Goal: Find specific fact: Find specific page/section

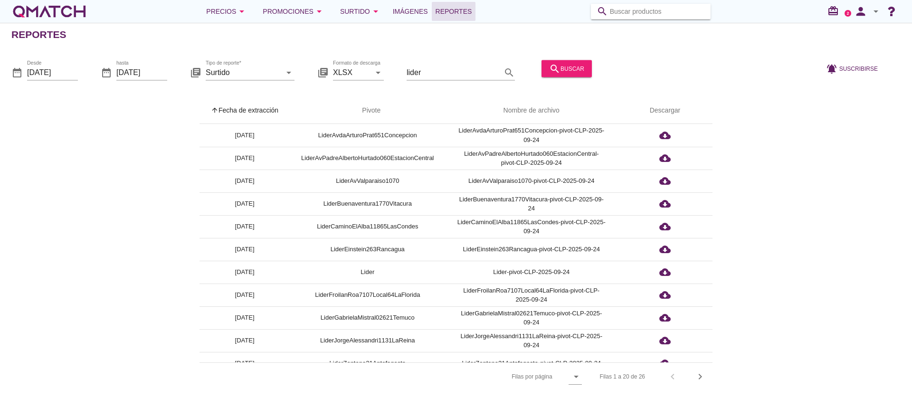
scroll to position [143, 0]
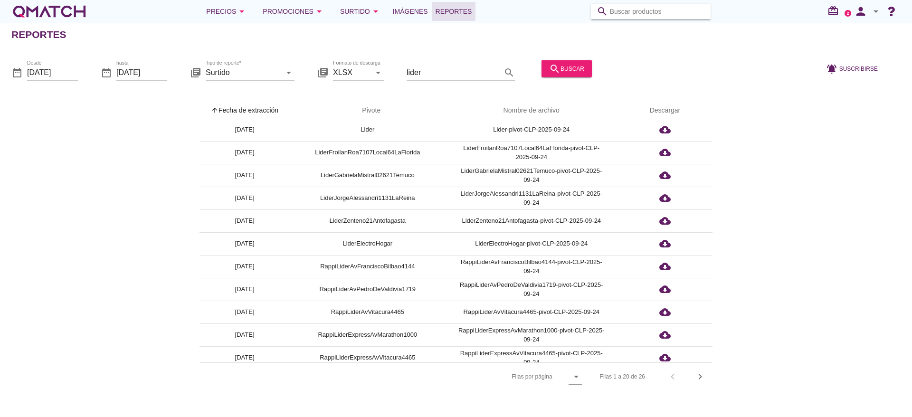
paste input "887961069938"
type input "887961069938"
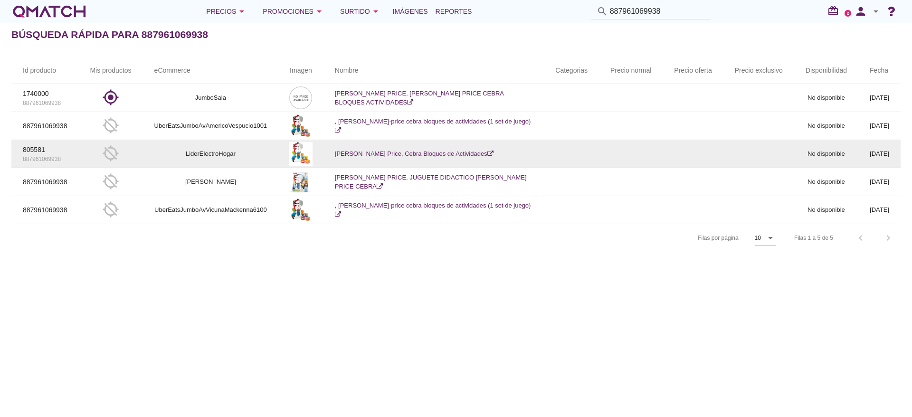
click at [368, 151] on link "Fisher Price, Cebra Bloques de Actividades" at bounding box center [414, 153] width 159 height 7
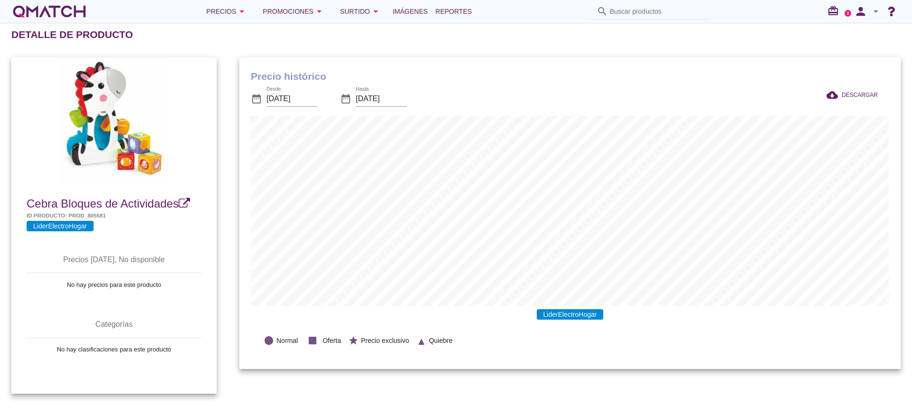
scroll to position [312, 661]
click at [140, 202] on span "Cebra Bloques de Actividades" at bounding box center [103, 203] width 152 height 13
